Goal: Task Accomplishment & Management: Manage account settings

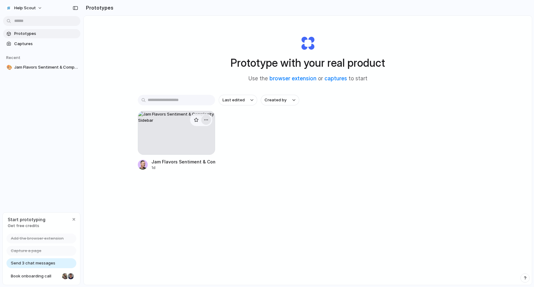
click at [205, 121] on div "button" at bounding box center [206, 120] width 5 height 5
click at [186, 162] on span "Delete" at bounding box center [181, 164] width 13 height 6
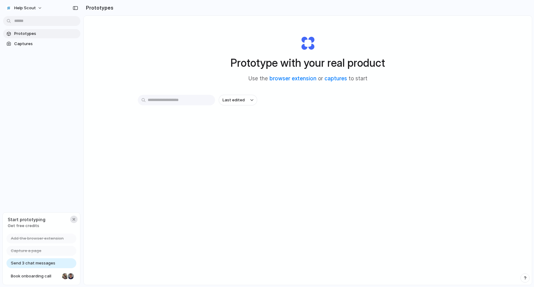
click at [73, 218] on div "button" at bounding box center [73, 219] width 5 height 5
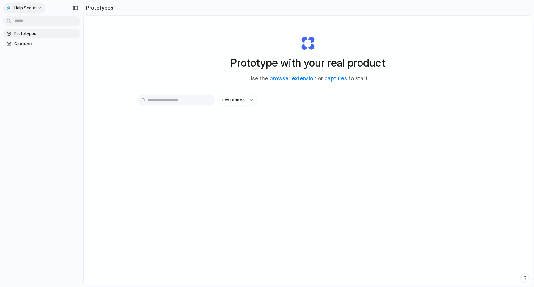
click at [23, 6] on span "Help Scout" at bounding box center [25, 8] width 22 height 6
click at [30, 21] on li "Settings" at bounding box center [29, 22] width 51 height 10
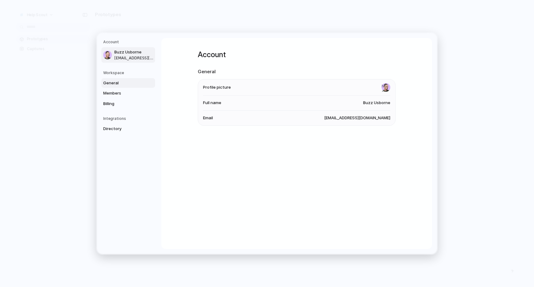
click at [133, 79] on link "General" at bounding box center [128, 83] width 54 height 10
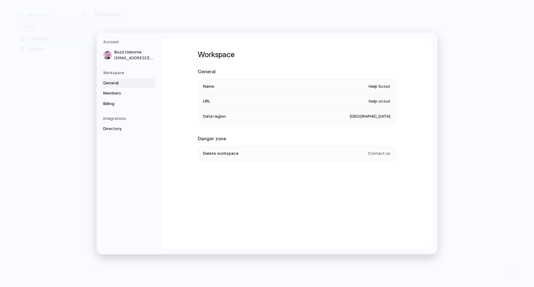
click at [376, 155] on span "Contact us" at bounding box center [379, 154] width 22 height 6
click at [370, 154] on span "Contact us" at bounding box center [379, 154] width 22 height 6
click at [378, 101] on span "help-scout" at bounding box center [380, 101] width 22 height 6
click at [116, 90] on link "Members" at bounding box center [128, 93] width 54 height 10
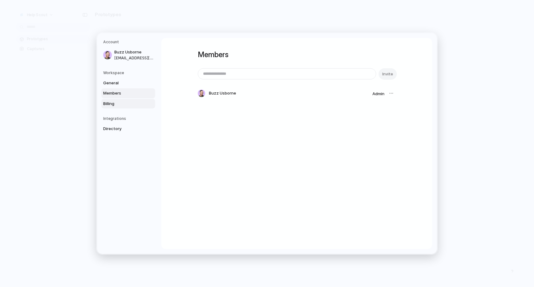
click at [120, 101] on span "Billing" at bounding box center [123, 104] width 40 height 6
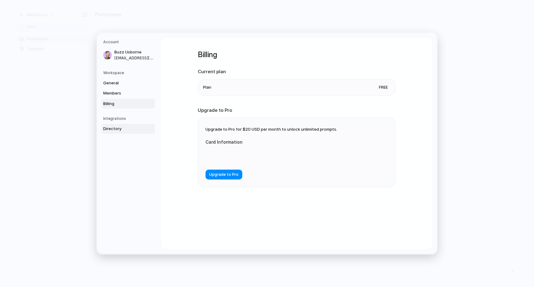
click at [110, 129] on span "Directory" at bounding box center [123, 129] width 40 height 6
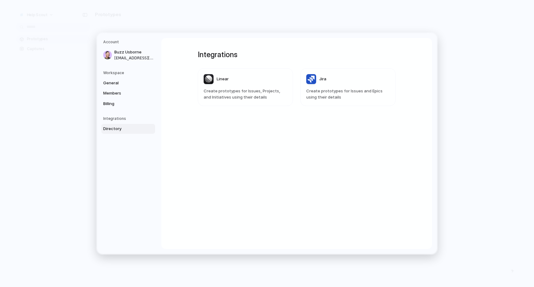
click at [110, 71] on h5 "Workspace" at bounding box center [129, 73] width 52 height 6
click at [113, 44] on h5 "Account" at bounding box center [129, 42] width 52 height 6
click at [113, 57] on link "Buzz Usborne buzz@helpscout.com" at bounding box center [128, 54] width 54 height 15
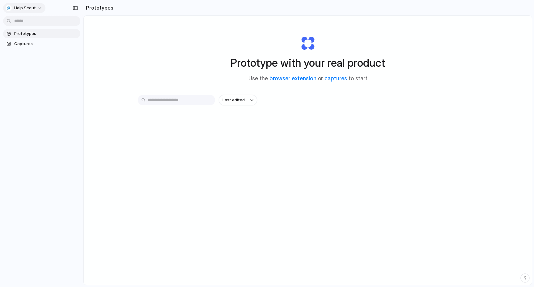
click at [31, 6] on span "Help Scout" at bounding box center [25, 8] width 22 height 6
click at [28, 22] on span "Settings" at bounding box center [22, 22] width 17 height 6
click at [29, 9] on span "Help Scout" at bounding box center [25, 8] width 22 height 6
click at [29, 17] on li "Settings" at bounding box center [29, 22] width 51 height 10
click at [35, 3] on div "Help Scout" at bounding box center [26, 8] width 40 height 10
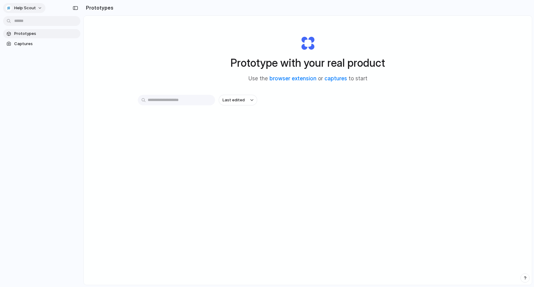
click at [34, 6] on span "Help Scout" at bounding box center [25, 8] width 22 height 6
click at [77, 68] on span "Neutral dark" at bounding box center [72, 71] width 24 height 6
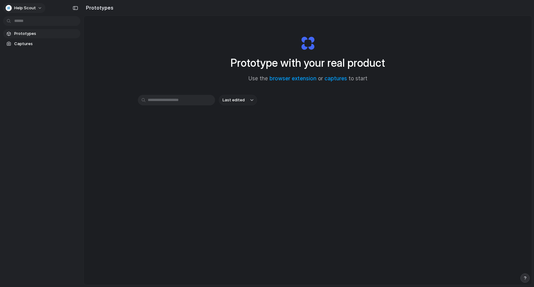
click at [37, 3] on button "Help Scout" at bounding box center [24, 8] width 42 height 10
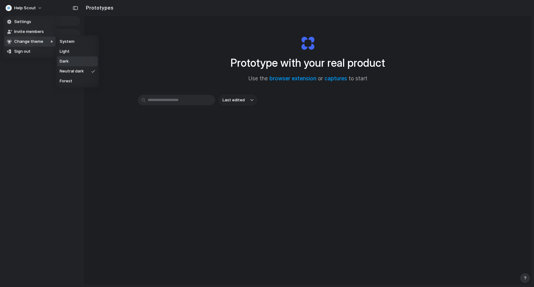
click at [75, 62] on li "Dark" at bounding box center [77, 62] width 41 height 10
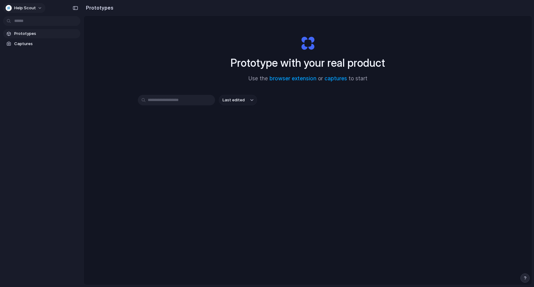
click at [30, 10] on span "Help Scout" at bounding box center [25, 8] width 22 height 6
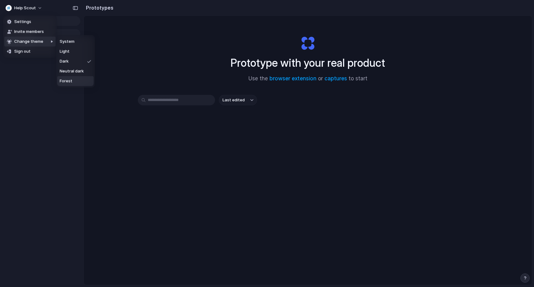
click at [76, 77] on li "Forest" at bounding box center [75, 81] width 36 height 10
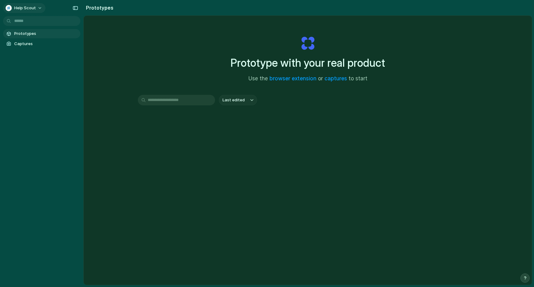
click at [35, 9] on button "Help Scout" at bounding box center [24, 8] width 42 height 10
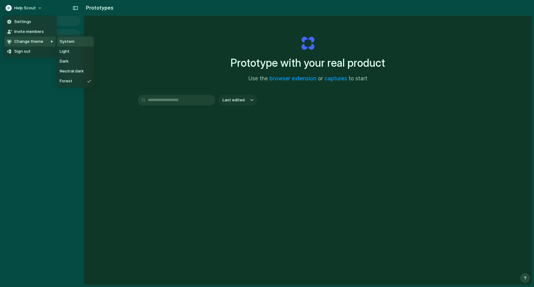
click at [70, 42] on span "System" at bounding box center [67, 42] width 15 height 6
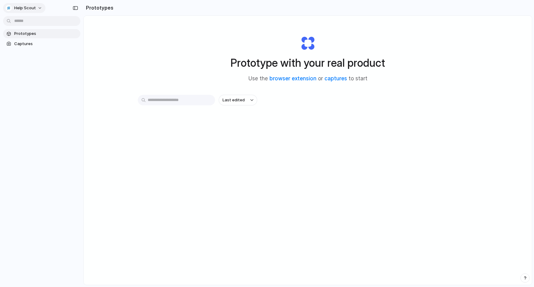
click at [36, 4] on button "Help Scout" at bounding box center [24, 8] width 42 height 10
click at [42, 32] on span "Invite members" at bounding box center [29, 32] width 30 height 6
click at [34, 6] on span "Help Scout" at bounding box center [25, 8] width 22 height 6
click at [39, 21] on li "Settings" at bounding box center [29, 22] width 51 height 10
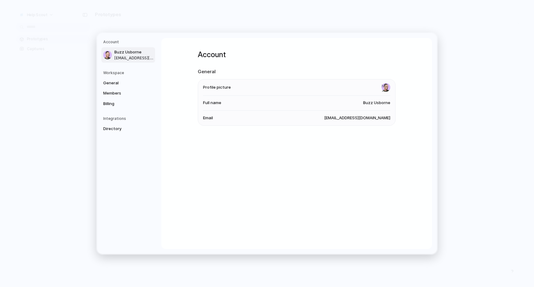
click at [104, 88] on div "General Members Billing" at bounding box center [129, 93] width 52 height 31
click at [111, 94] on span "Members" at bounding box center [123, 93] width 40 height 6
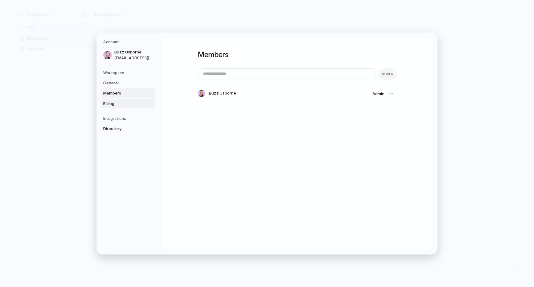
click at [114, 103] on span "Billing" at bounding box center [123, 104] width 40 height 6
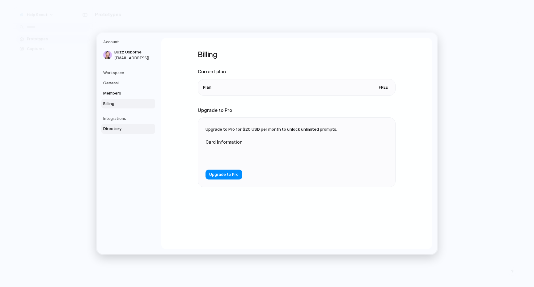
click at [121, 126] on span "Directory" at bounding box center [123, 129] width 40 height 6
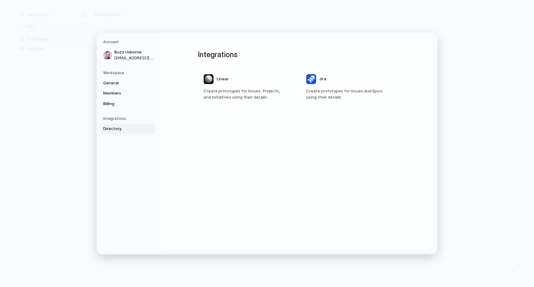
click at [122, 118] on h5 "Integrations" at bounding box center [129, 119] width 52 height 6
click at [125, 101] on span "Billing" at bounding box center [123, 104] width 40 height 6
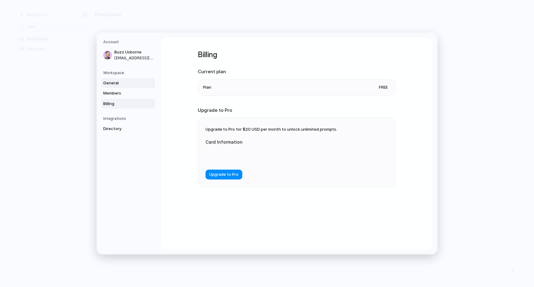
click at [123, 81] on span "General" at bounding box center [123, 83] width 40 height 6
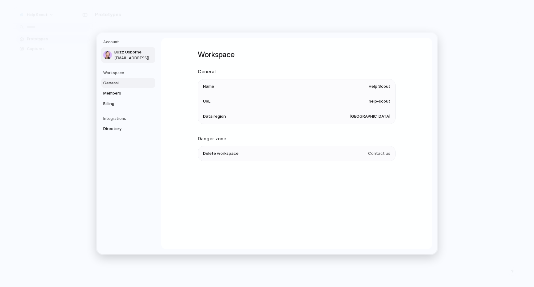
click at [116, 55] on span "Buzz Usborne" at bounding box center [134, 52] width 40 height 6
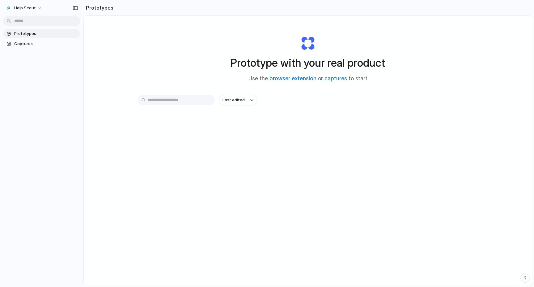
click at [87, 53] on div "Prototype with your real product Use the browser extension or captures to start…" at bounding box center [308, 167] width 448 height 302
click at [40, 7] on button "Help Scout" at bounding box center [24, 8] width 42 height 10
click at [32, 20] on li "Settings" at bounding box center [29, 22] width 51 height 10
click at [31, 8] on span "Help Scout" at bounding box center [25, 8] width 22 height 6
click at [28, 32] on span "Invite members" at bounding box center [29, 32] width 30 height 6
